Goal: Check status: Check status

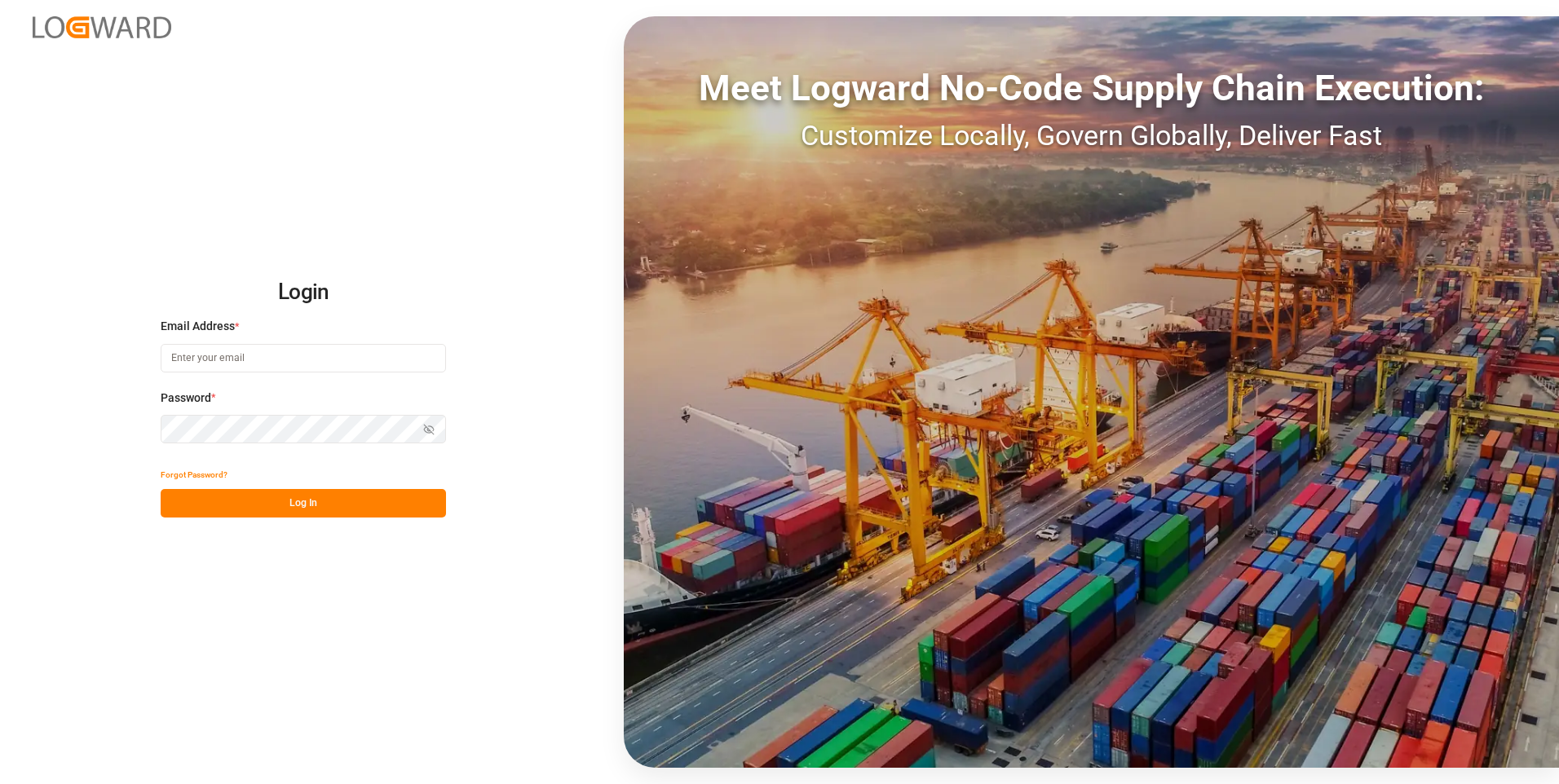
type input "[EMAIL_ADDRESS][DOMAIN_NAME]"
click at [270, 509] on button "Log In" at bounding box center [303, 504] width 285 height 28
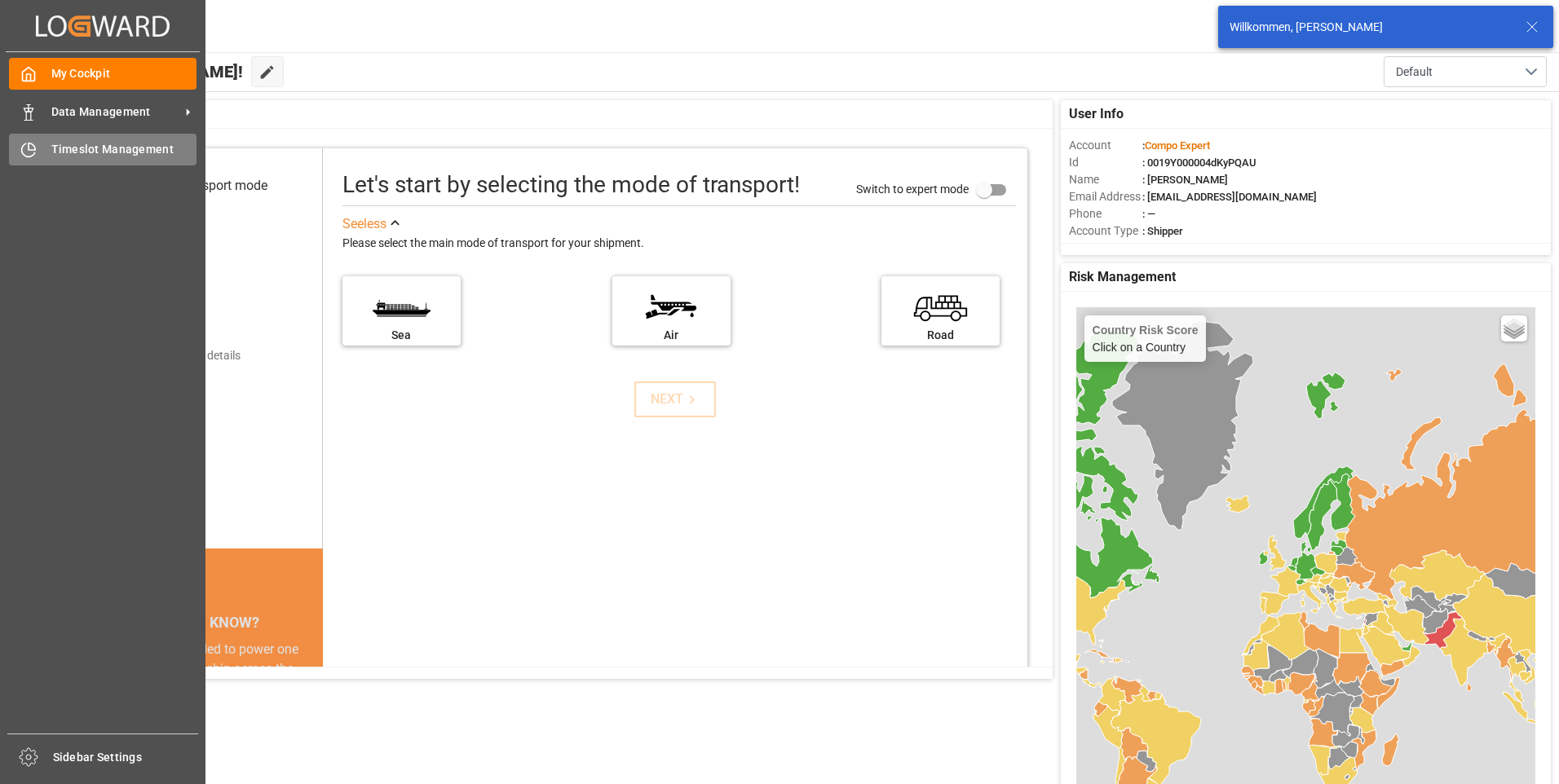
click at [48, 144] on div "Timeslot Management Timeslot Management" at bounding box center [103, 150] width 188 height 32
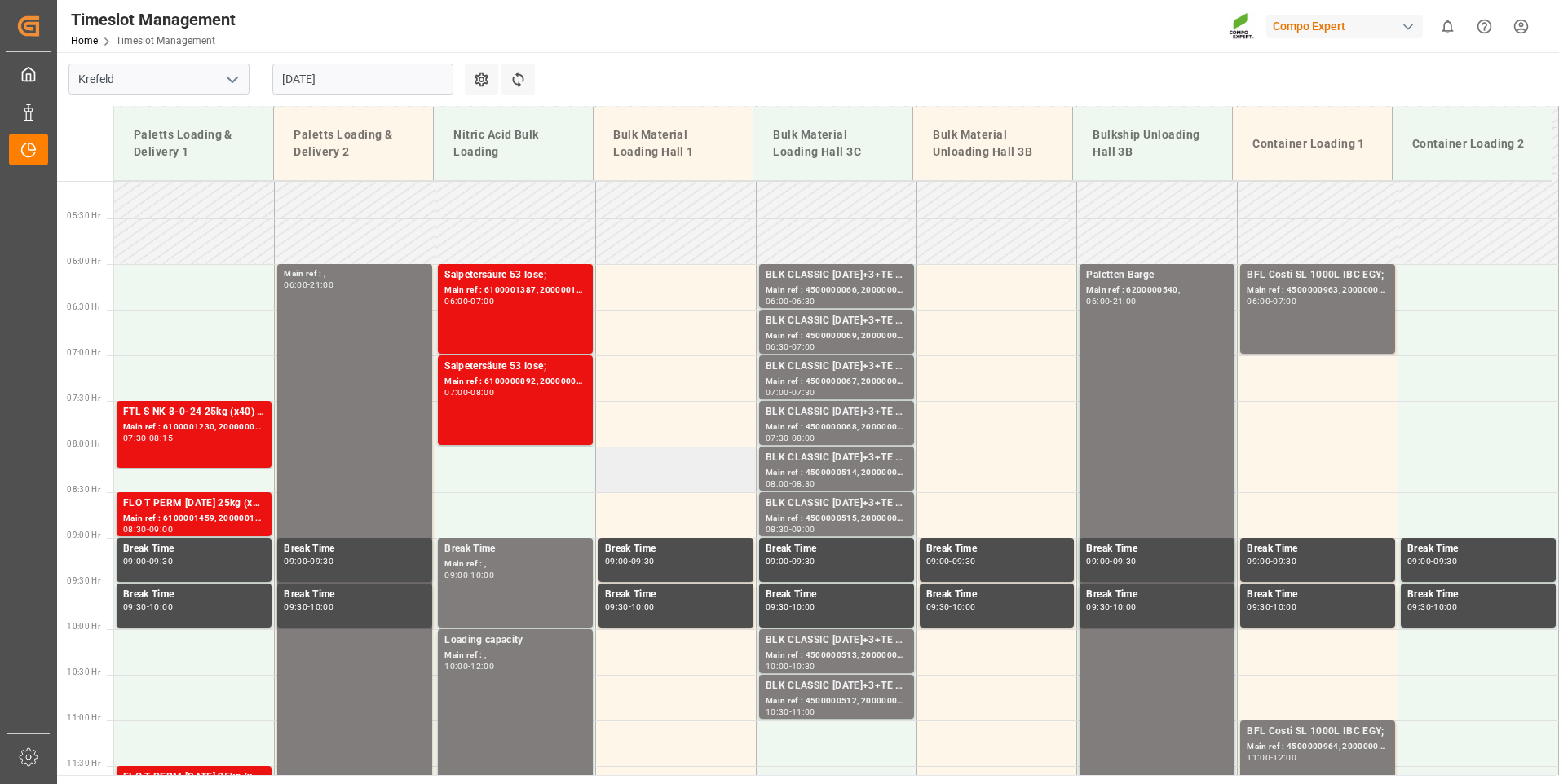
scroll to position [453, 0]
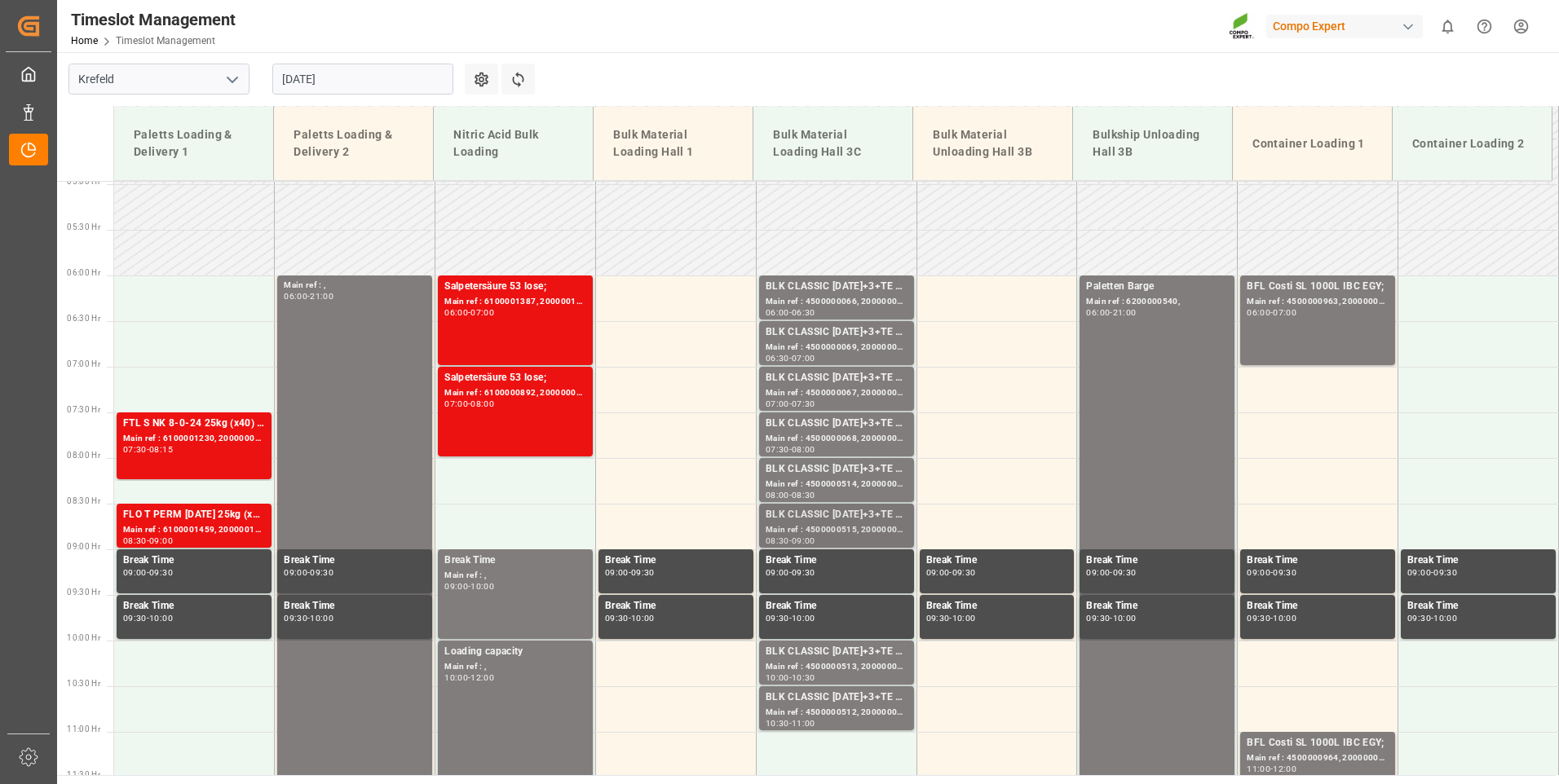
click at [835, 523] on div "Main ref : 4500000515, 2000000417;" at bounding box center [836, 530] width 142 height 14
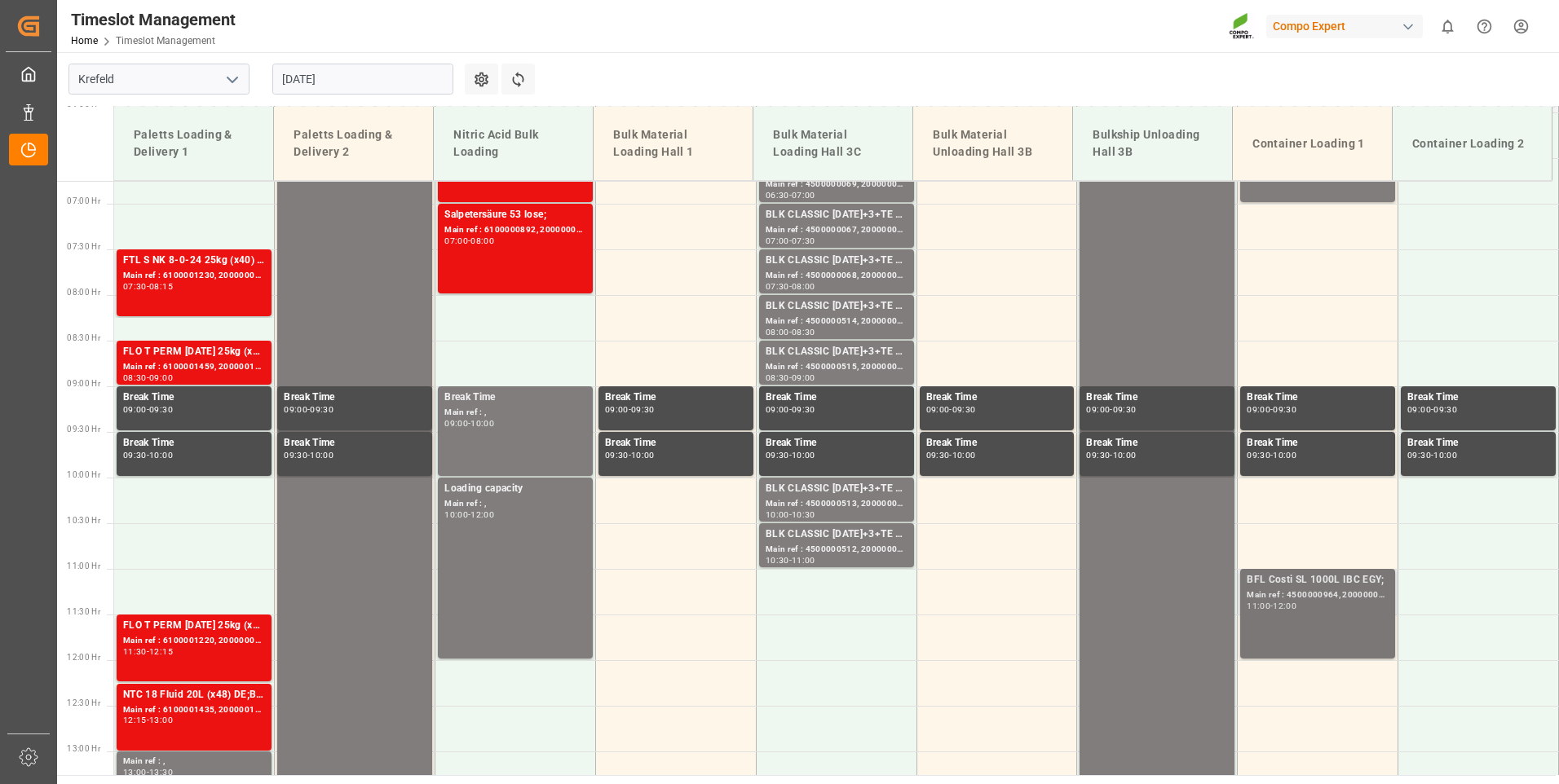
scroll to position [535, 0]
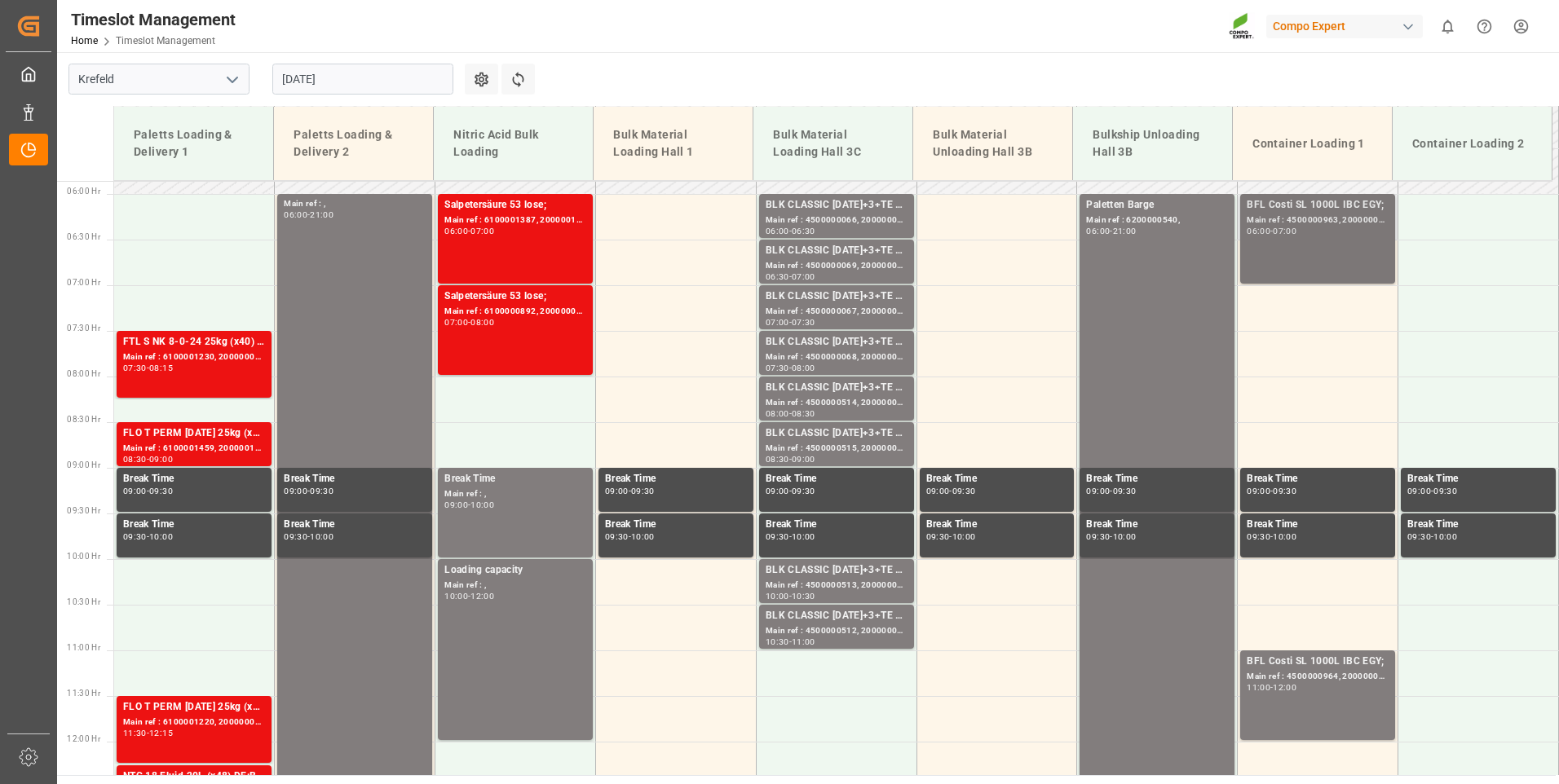
click at [1319, 253] on div "BFL Costi SL 1000L IBC EGY; Main ref : 4500000963, 2000000357; 06:00 - 07:00" at bounding box center [1317, 238] width 142 height 83
click at [1322, 675] on div "Main ref : 4500000964, 2000000357;" at bounding box center [1317, 677] width 142 height 14
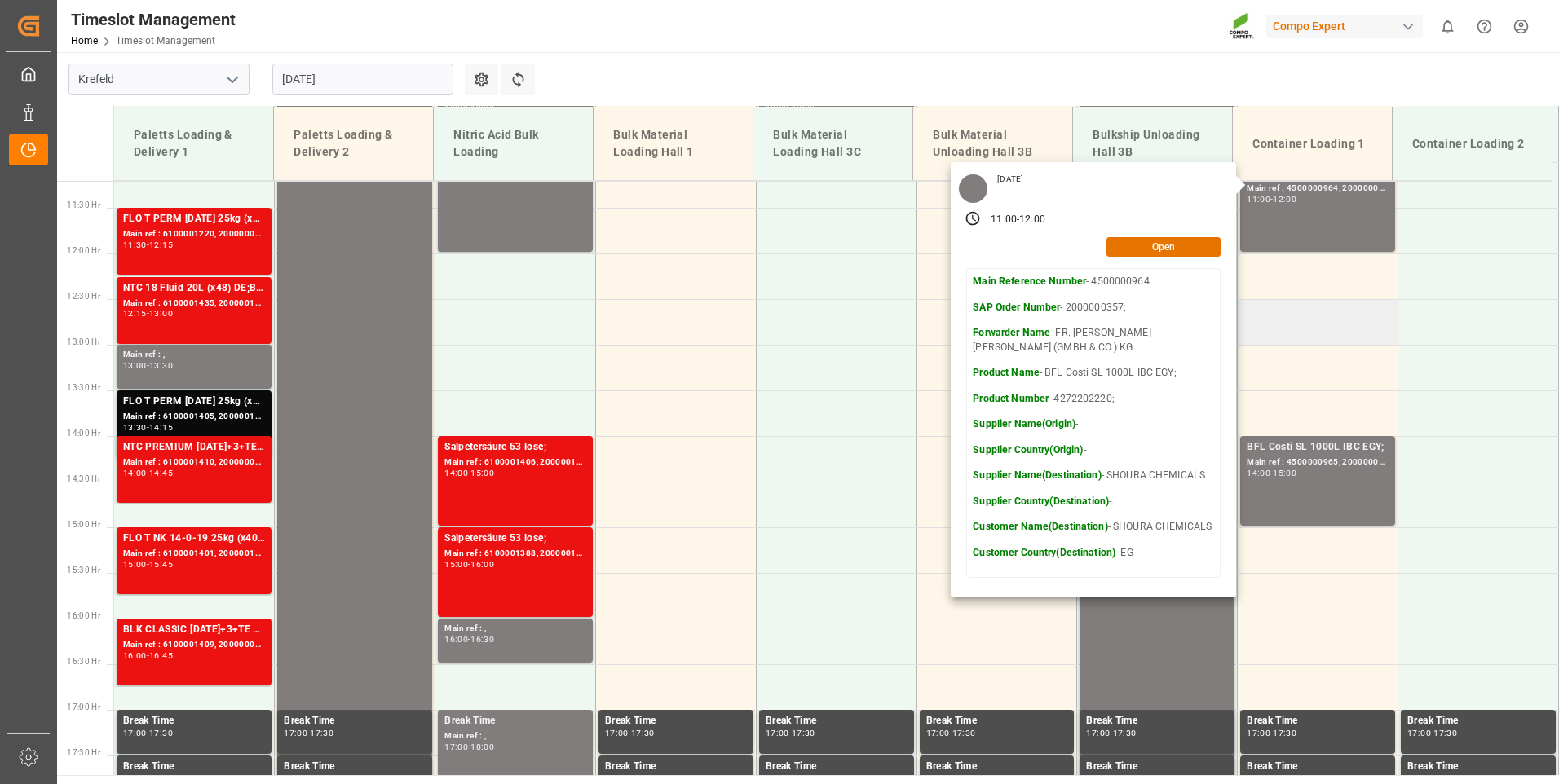
scroll to position [1024, 0]
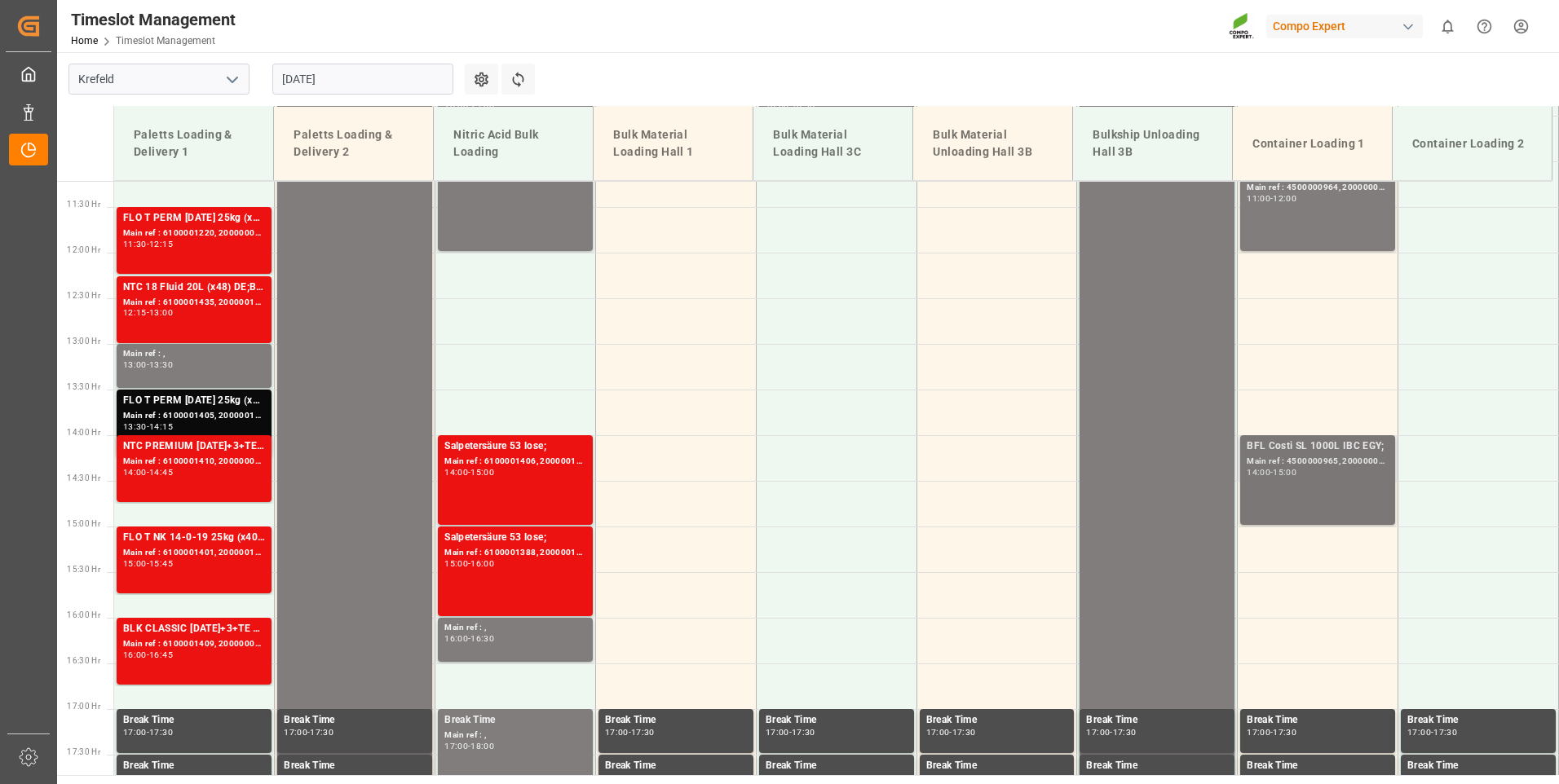
click at [1337, 485] on div "BFL Costi SL 1000L IBC EGY; Main ref : 4500000965, 2000000357; 14:00 - 15:00" at bounding box center [1317, 480] width 142 height 83
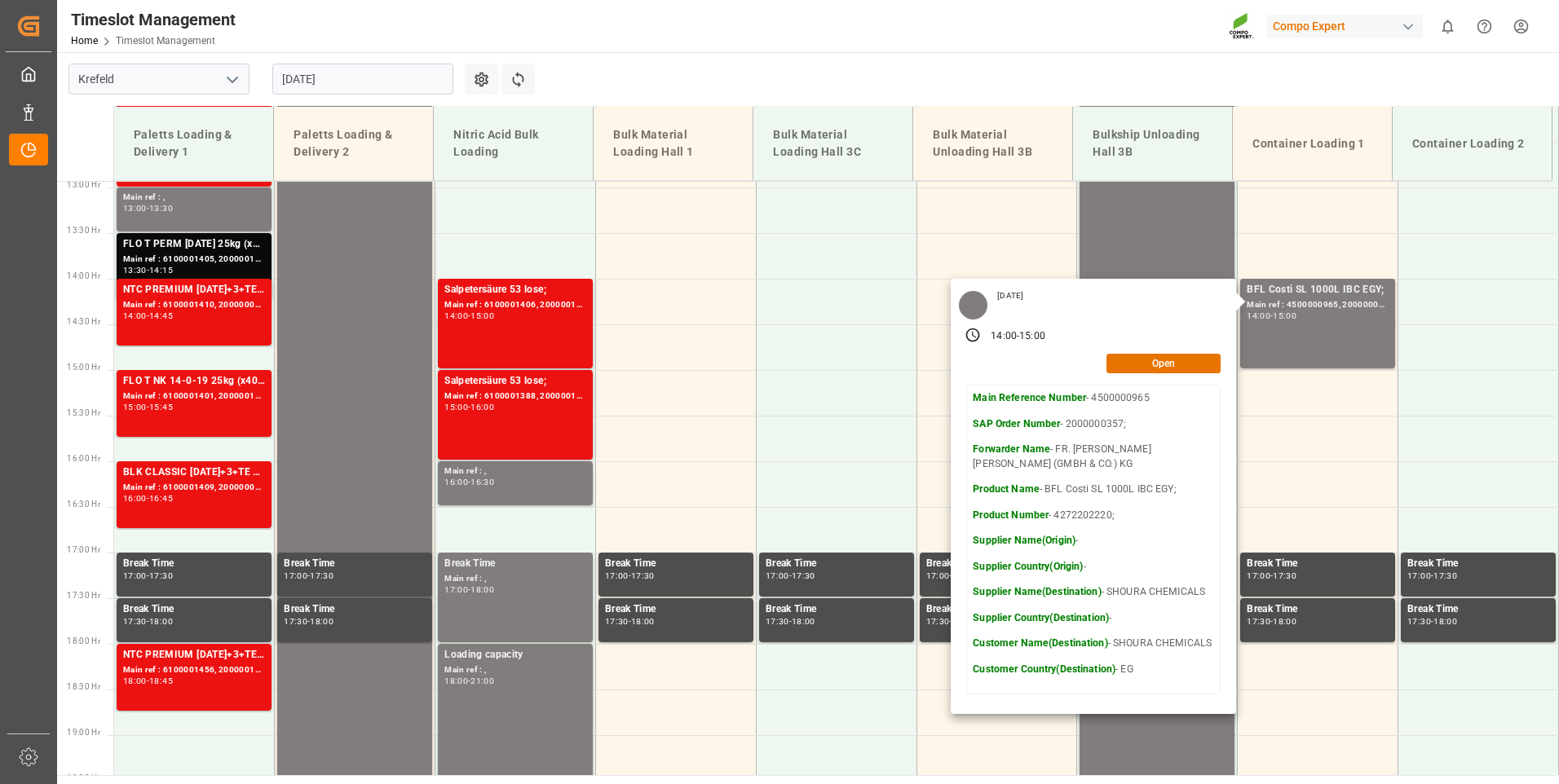
scroll to position [1187, 0]
